Goal: Browse casually

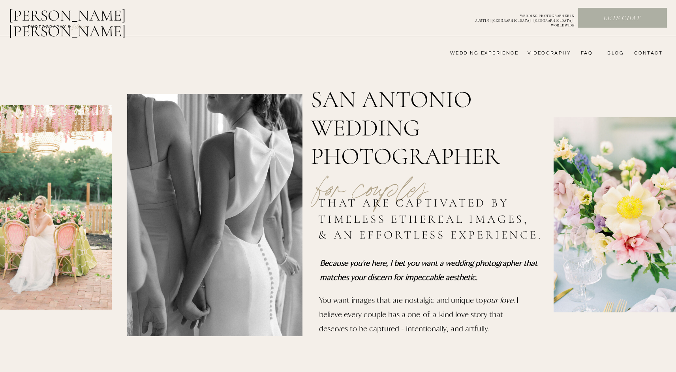
click at [484, 53] on nav "wedding experience" at bounding box center [478, 53] width 79 height 6
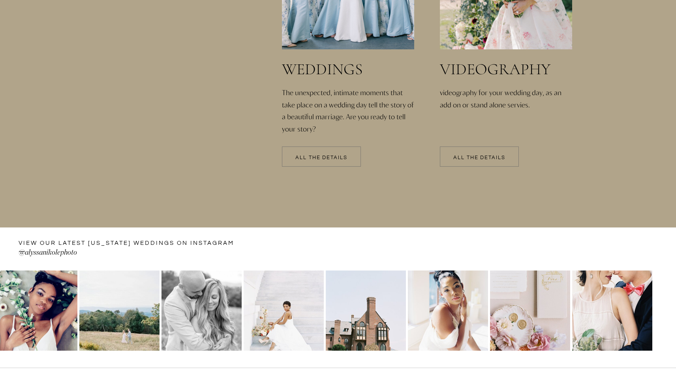
scroll to position [1755, 0]
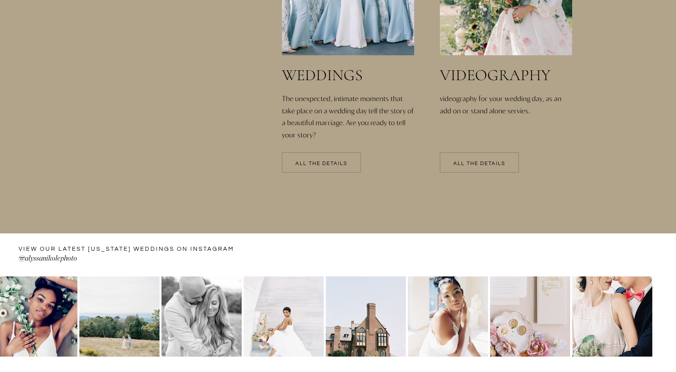
click at [336, 153] on div at bounding box center [321, 162] width 79 height 20
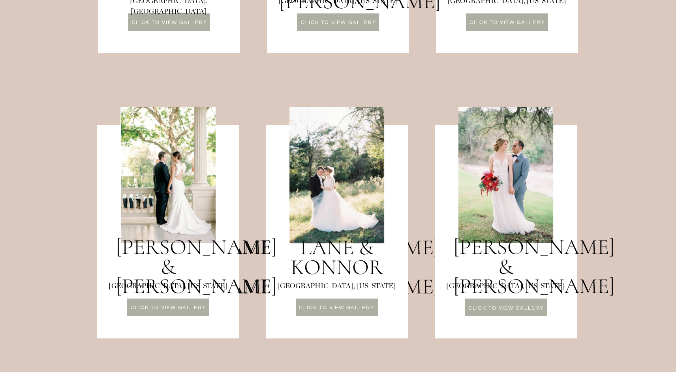
scroll to position [932, 0]
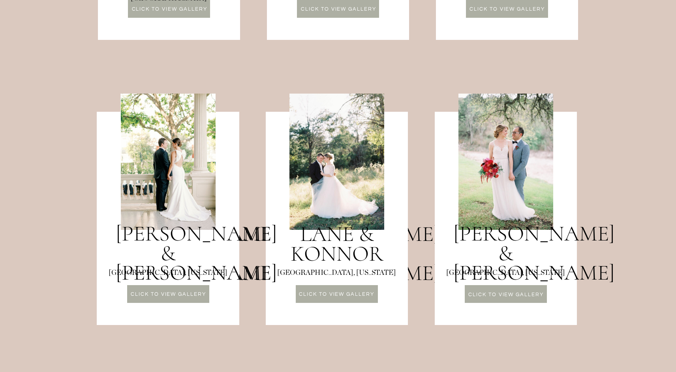
click at [326, 292] on p "CLICK TO VIEW GALLERY" at bounding box center [337, 295] width 82 height 7
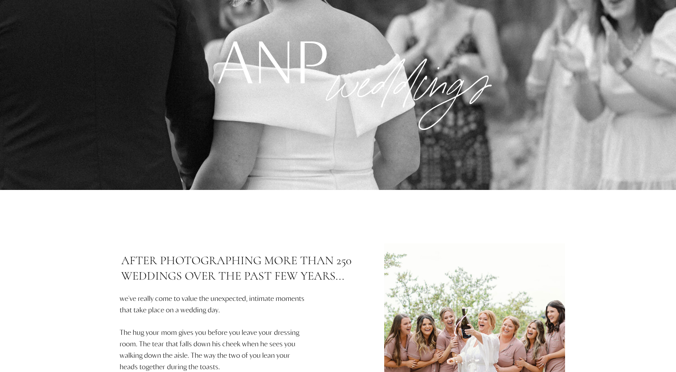
scroll to position [0, 0]
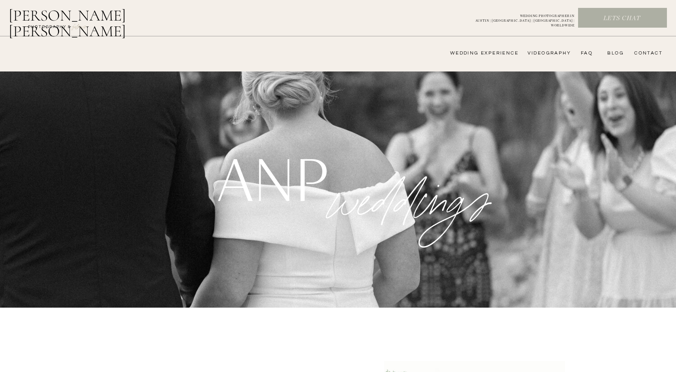
click at [504, 54] on nav "wedding experience" at bounding box center [478, 53] width 79 height 6
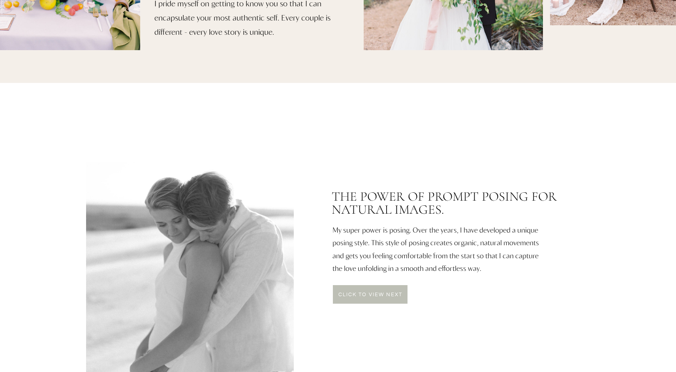
scroll to position [348, 0]
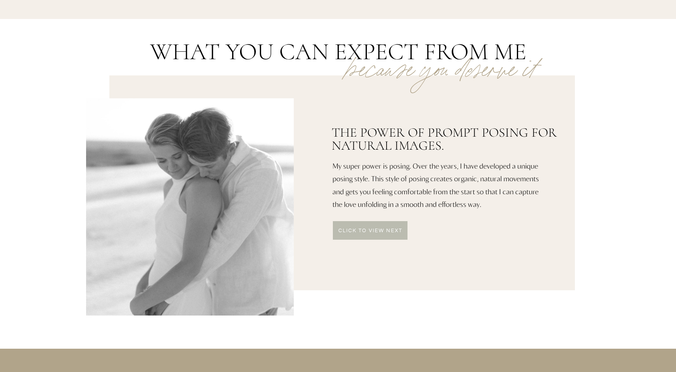
click at [365, 233] on p "click to VIEW NEXT" at bounding box center [370, 231] width 75 height 6
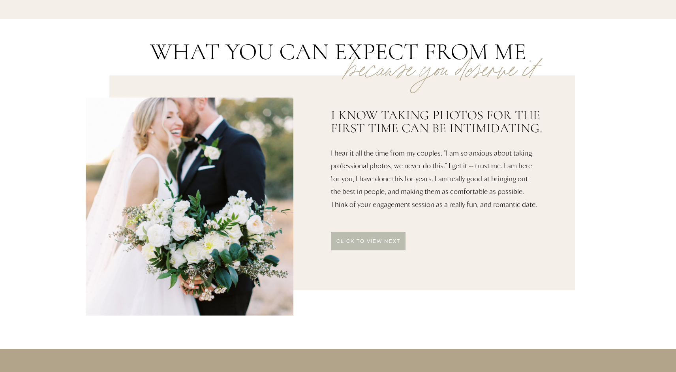
click at [363, 239] on p "click to VIEW NEXT" at bounding box center [368, 242] width 75 height 6
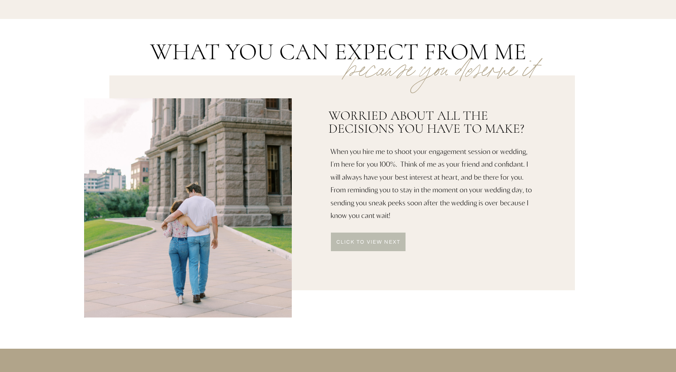
click at [363, 239] on div at bounding box center [368, 241] width 75 height 19
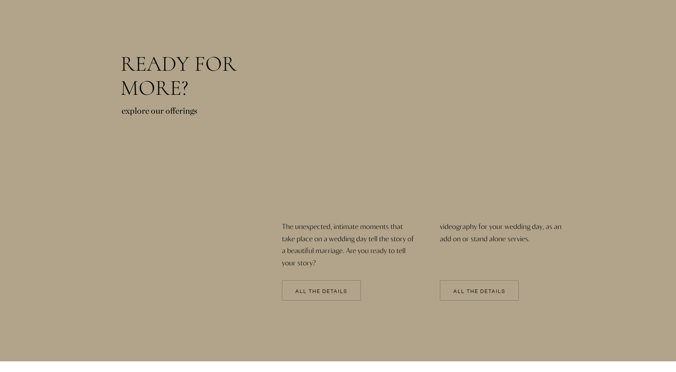
scroll to position [1757, 0]
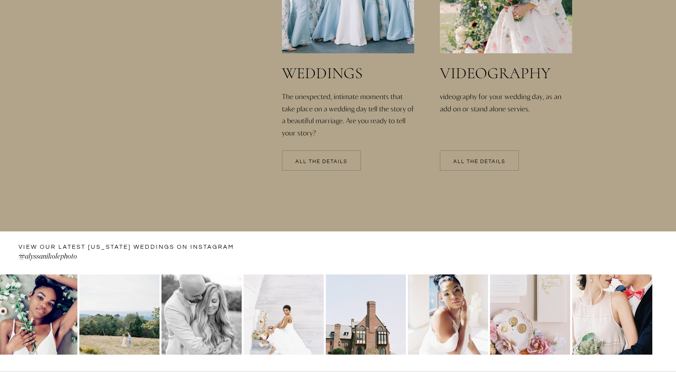
click at [344, 156] on div at bounding box center [321, 160] width 79 height 20
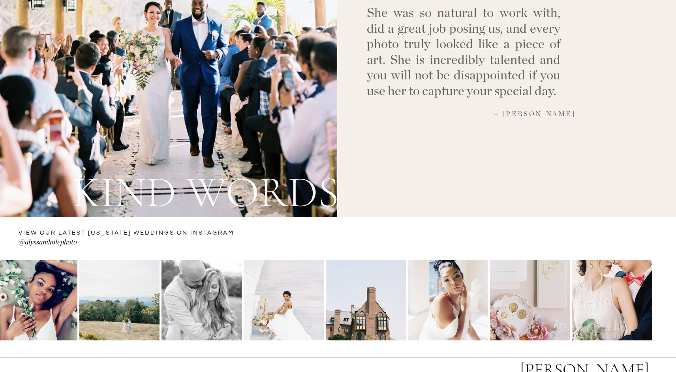
scroll to position [2896, 0]
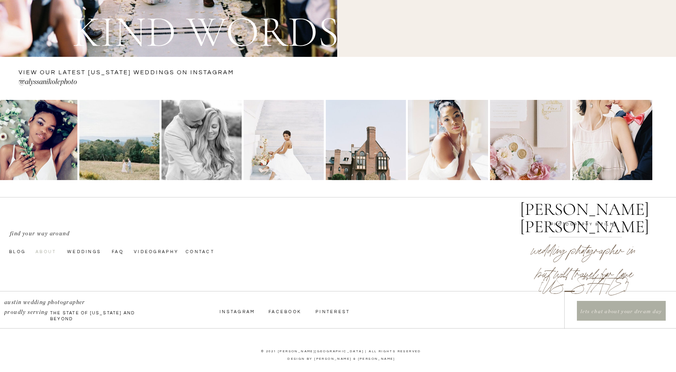
click at [49, 253] on nav "About" at bounding box center [49, 251] width 27 height 6
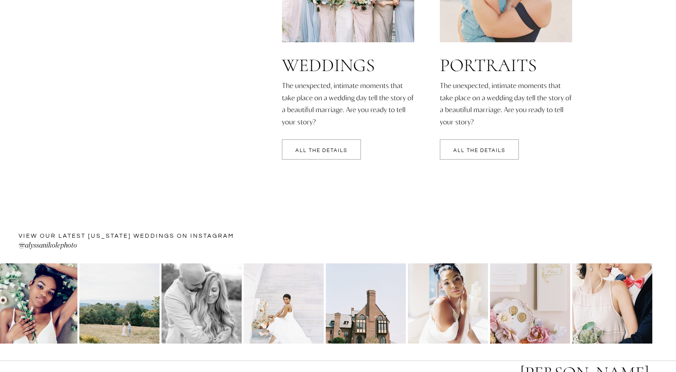
scroll to position [1823, 0]
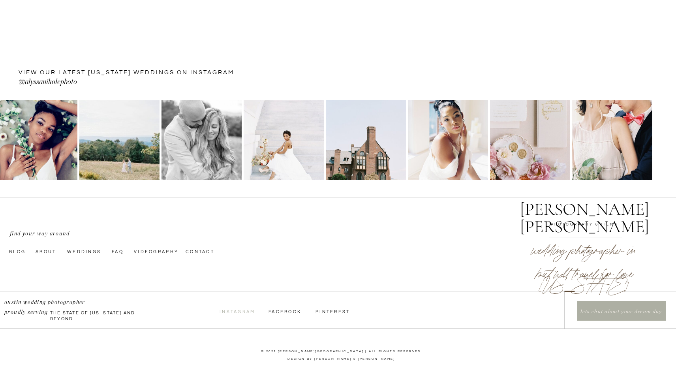
click at [227, 314] on nav "InstagraM" at bounding box center [237, 311] width 36 height 6
